Goal: Information Seeking & Learning: Learn about a topic

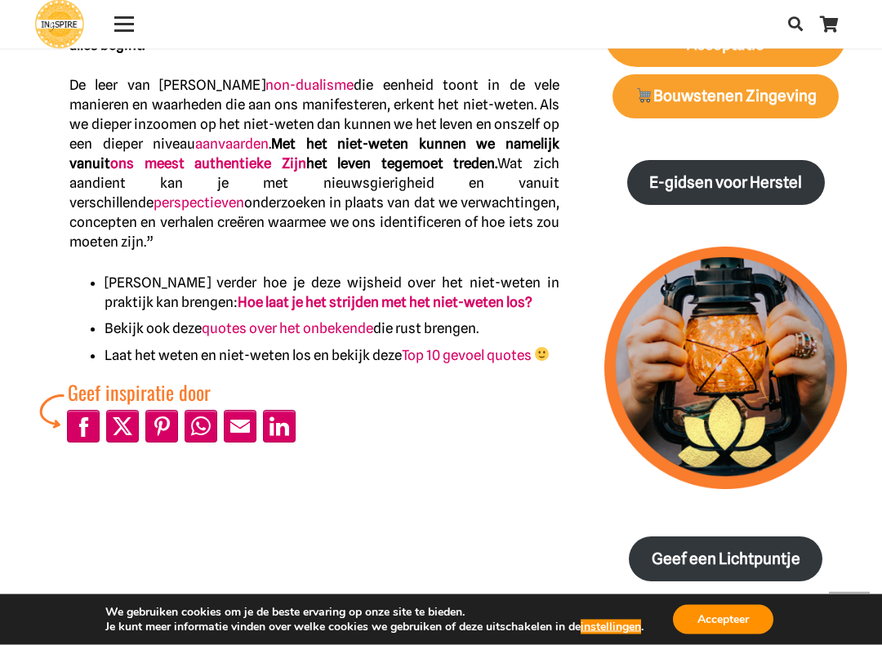
scroll to position [1020, 0]
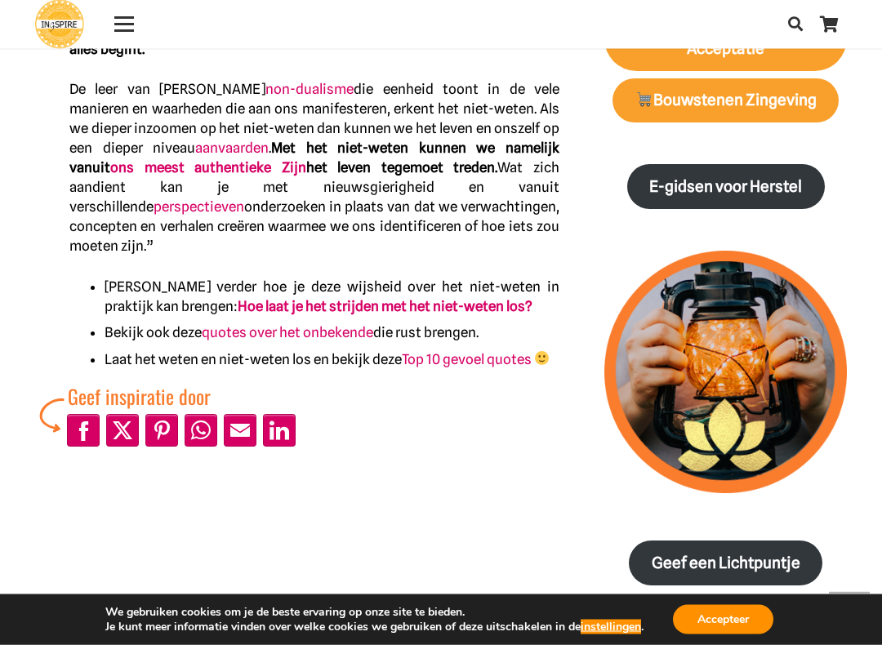
click at [529, 494] on div "Het niet-weten hoeft geen strijd te zijn – citaat van Ingspire Inge Geertzen - …" at bounding box center [298, 515] width 569 height 2884
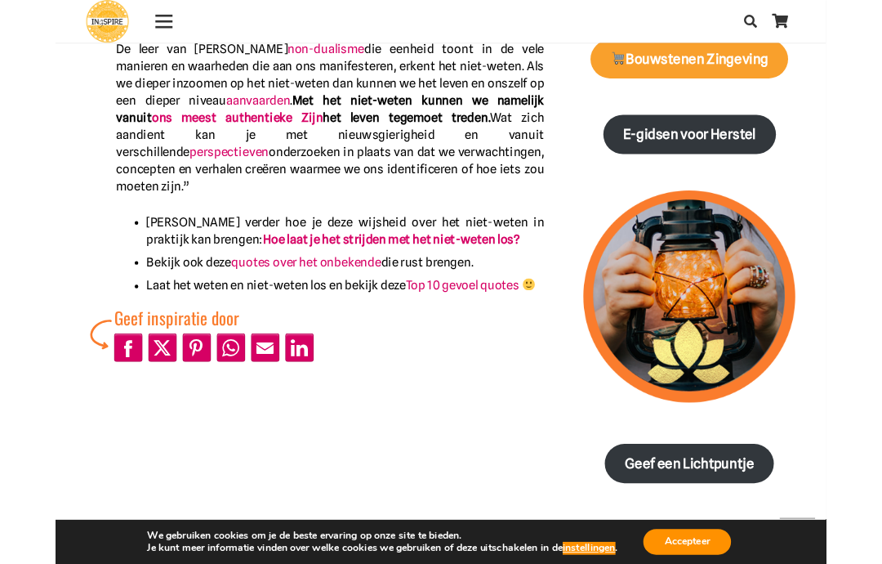
scroll to position [1039, 0]
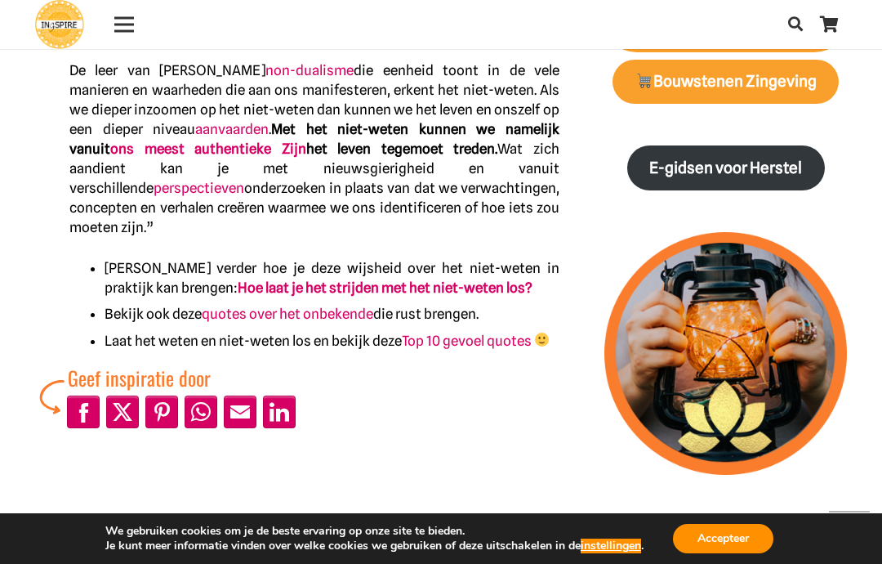
click at [435, 279] on link "Hoe laat je het strijden met het niet-weten los?" at bounding box center [385, 287] width 295 height 16
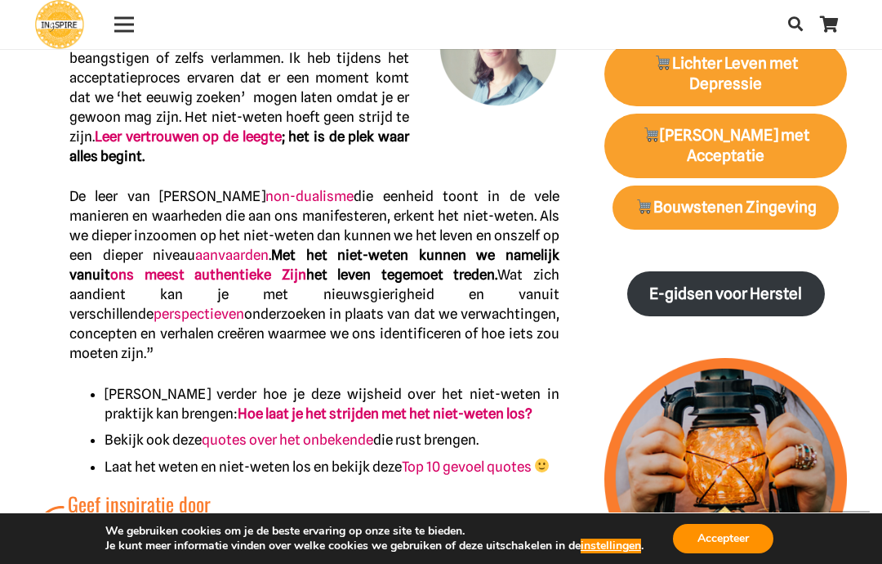
scroll to position [916, 0]
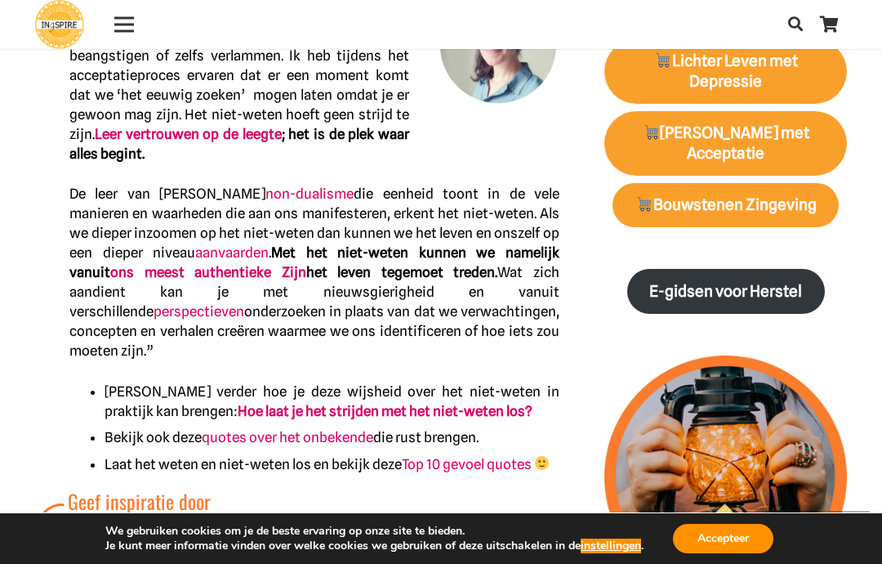
click at [473, 403] on link "Hoe laat je het strijden met het niet-weten los?" at bounding box center [385, 411] width 295 height 16
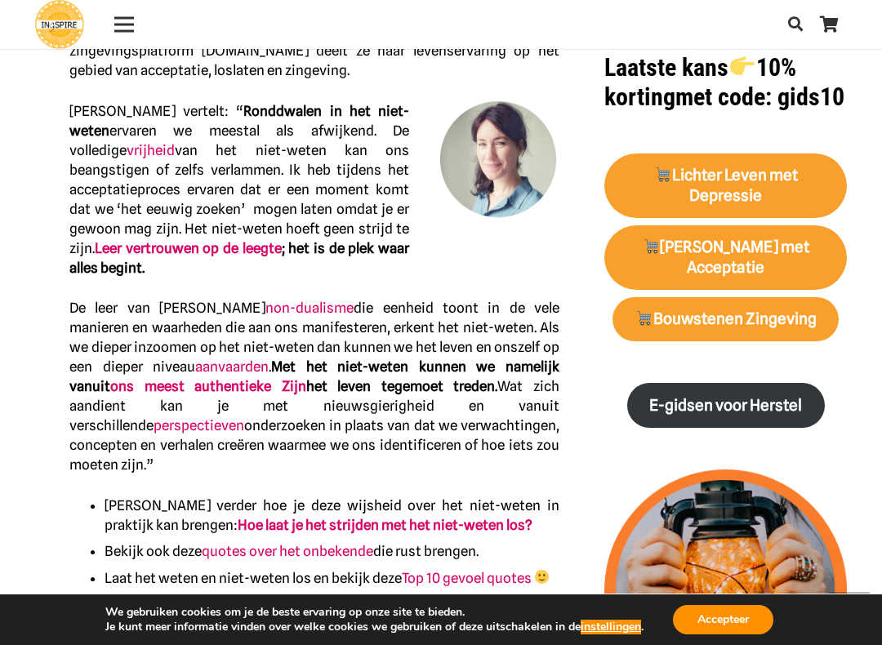
scroll to position [806, 0]
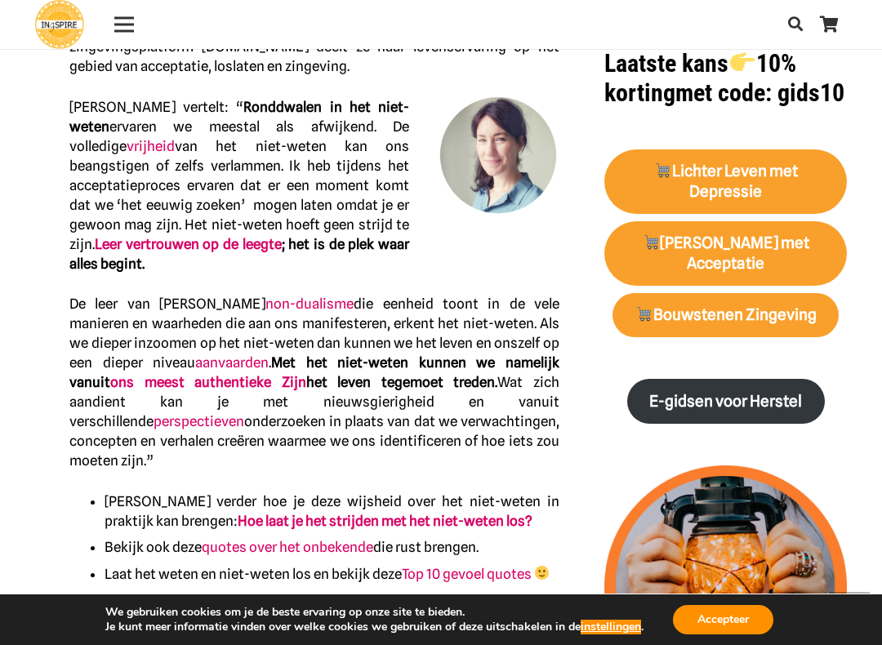
click at [839, 328] on div "Bouwstenen Zingeving" at bounding box center [726, 315] width 226 height 45
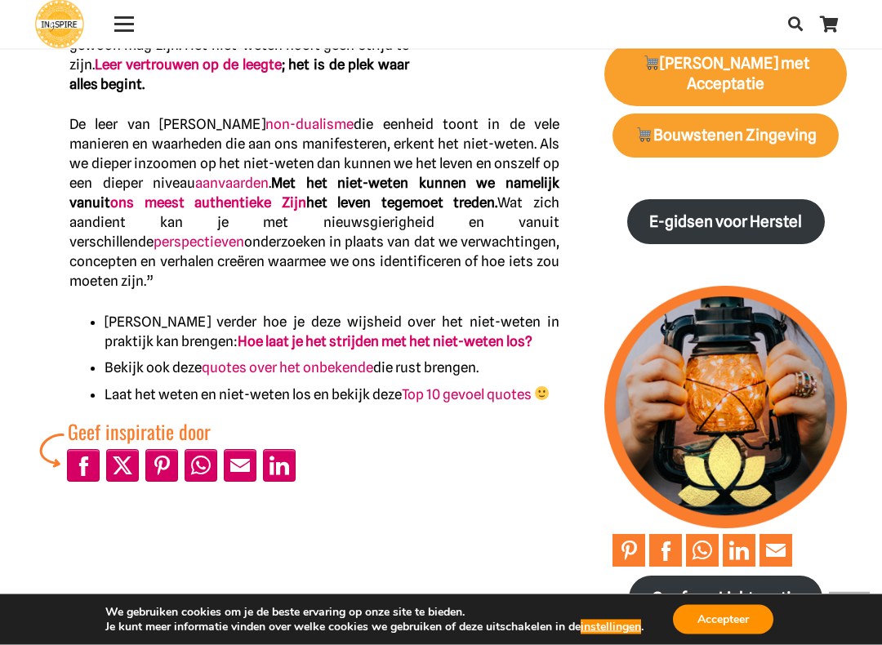
scroll to position [985, 0]
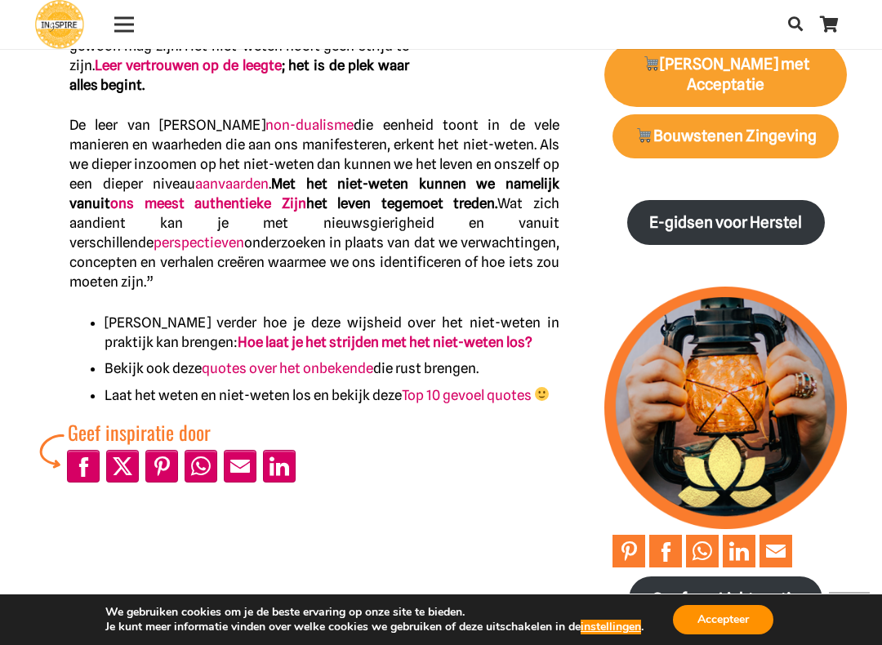
click at [354, 360] on link "quotes over het onbekende" at bounding box center [288, 368] width 172 height 16
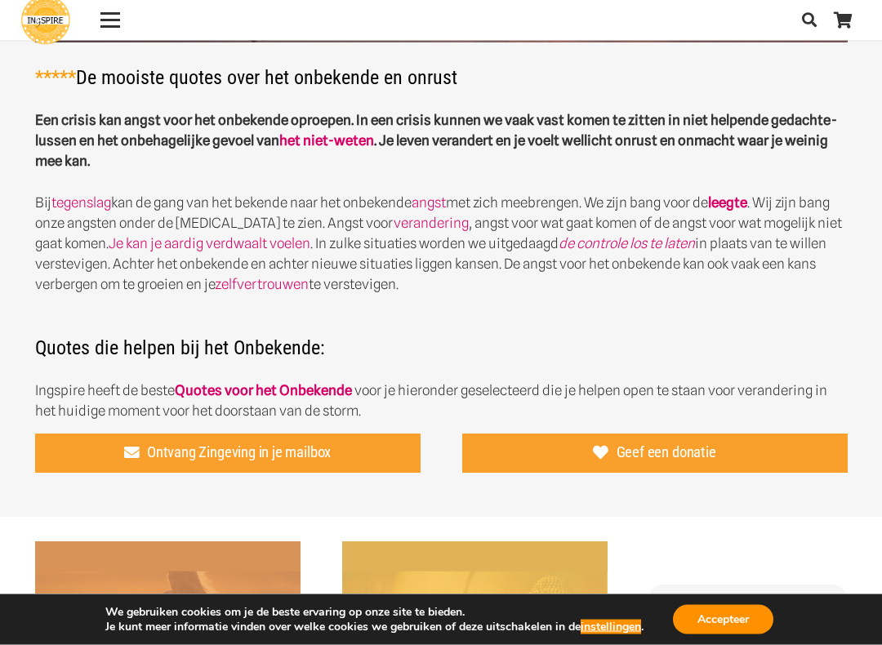
scroll to position [379, 0]
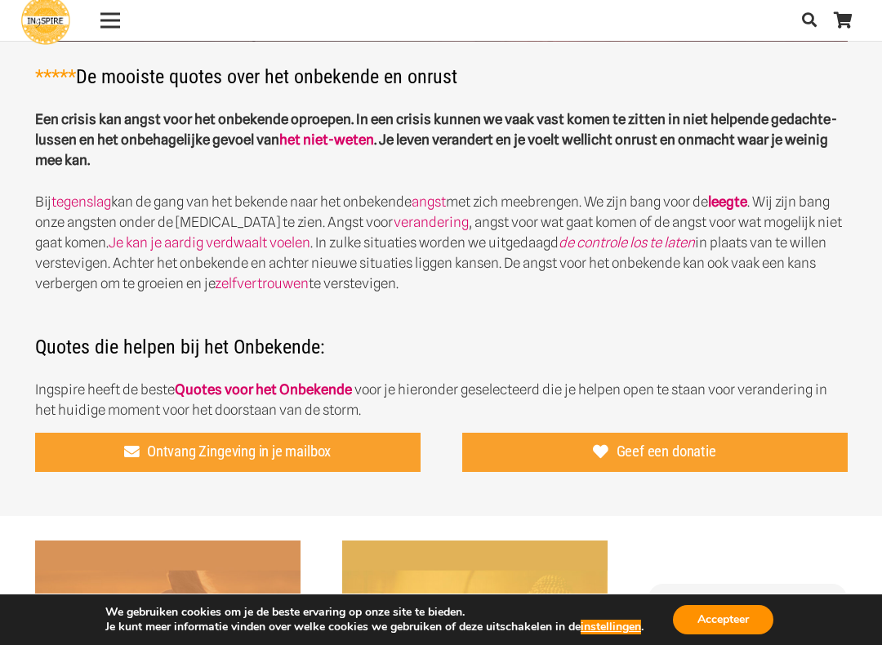
click at [852, 323] on div "Spreuken over het Onbekende en onrust ***** De mooiste quotes over het onbekend…" at bounding box center [441, 63] width 855 height 715
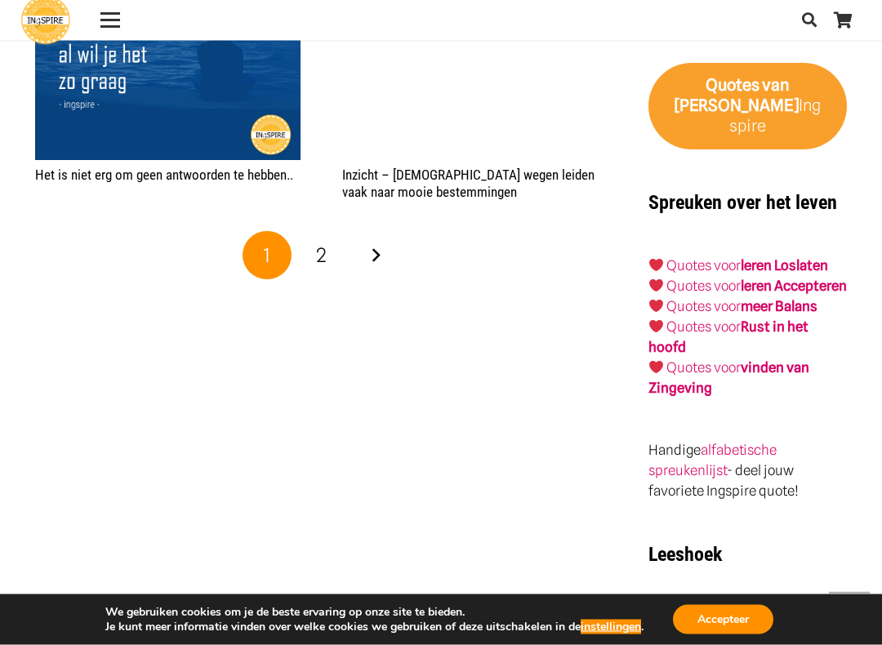
scroll to position [2764, 0]
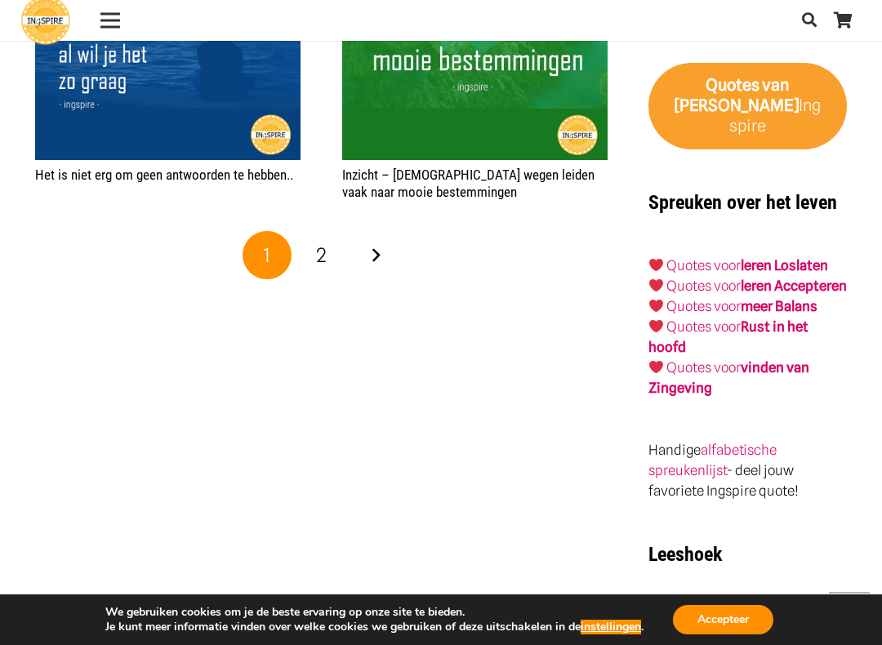
click at [343, 254] on link "2" at bounding box center [321, 255] width 49 height 49
